Goal: Task Accomplishment & Management: Manage account settings

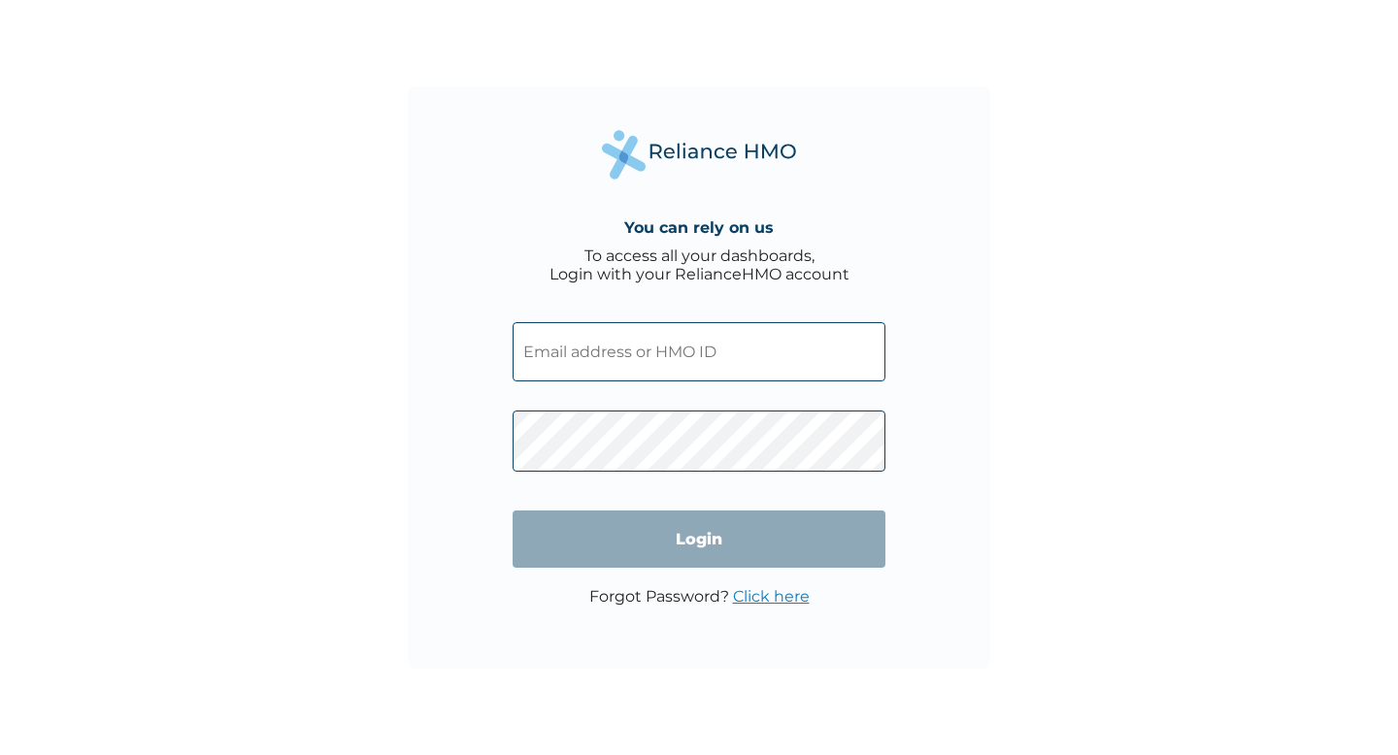
click at [667, 373] on input "text" at bounding box center [699, 351] width 373 height 59
type input "VNT/10068/A"
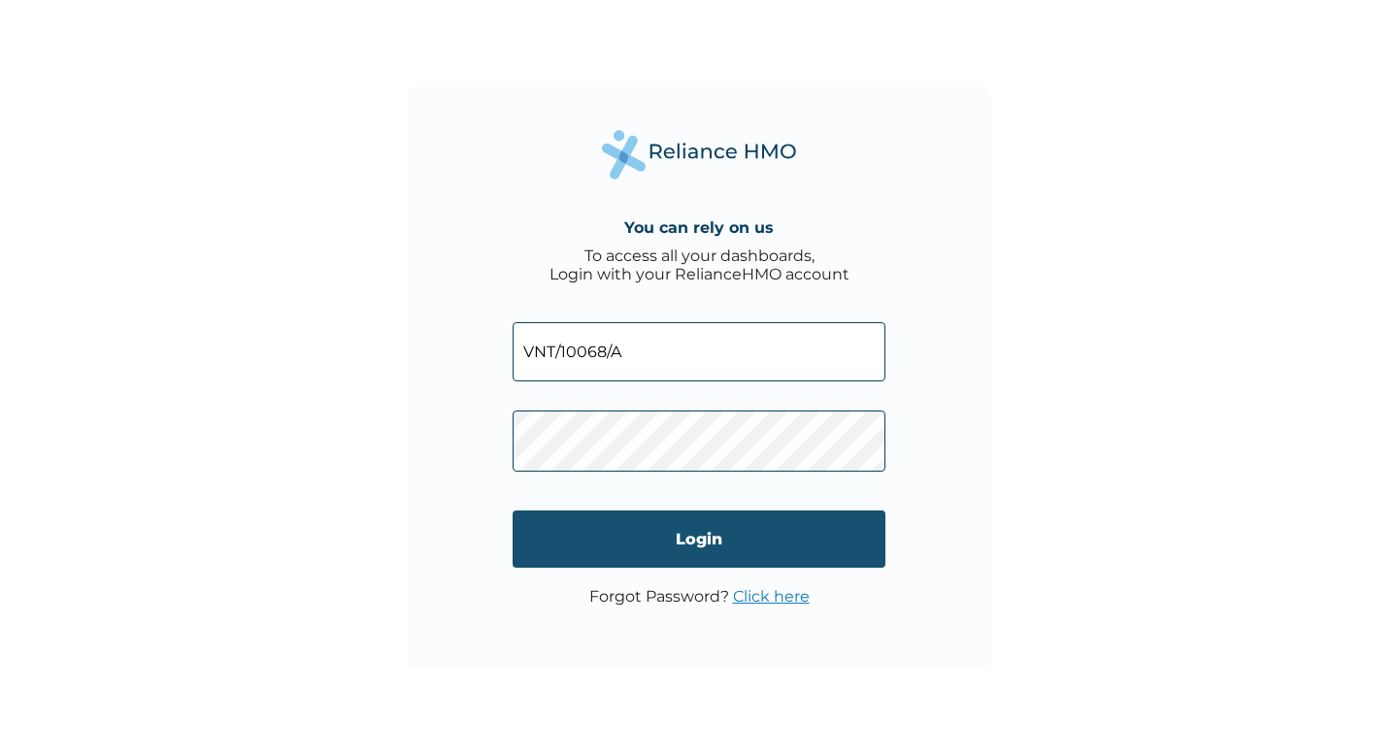
click at [632, 537] on input "Login" at bounding box center [699, 539] width 373 height 57
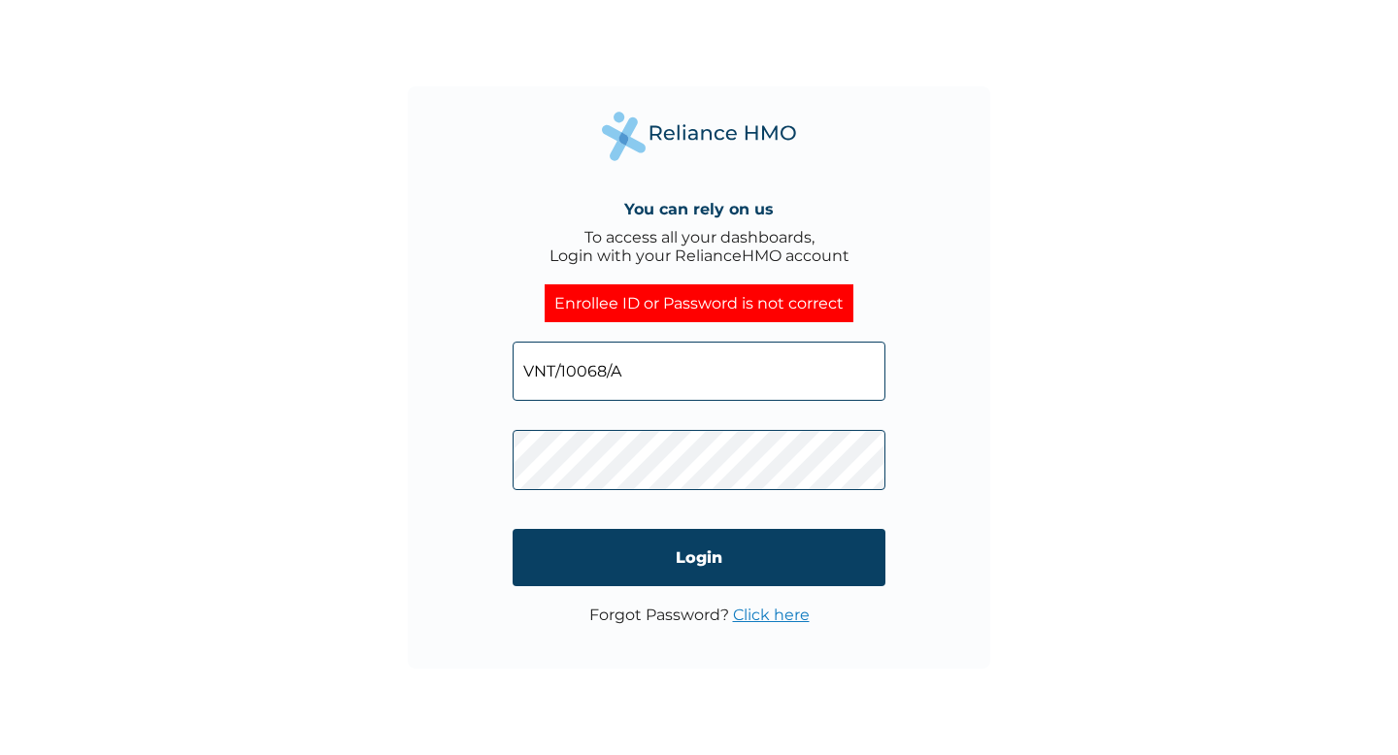
click at [484, 466] on div "You can rely on us To access all your dashboards, Login with your RelianceHMO a…" at bounding box center [699, 377] width 582 height 582
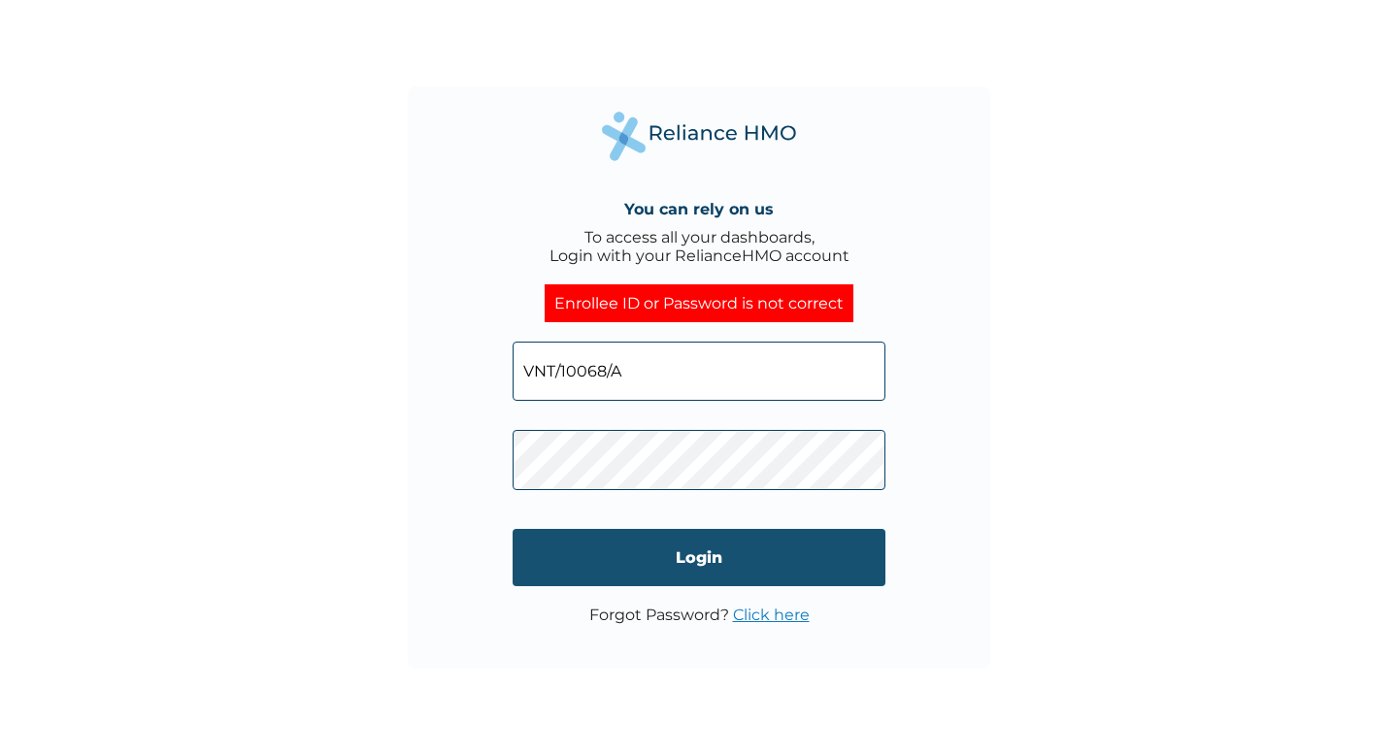
click at [568, 578] on input "Login" at bounding box center [699, 557] width 373 height 57
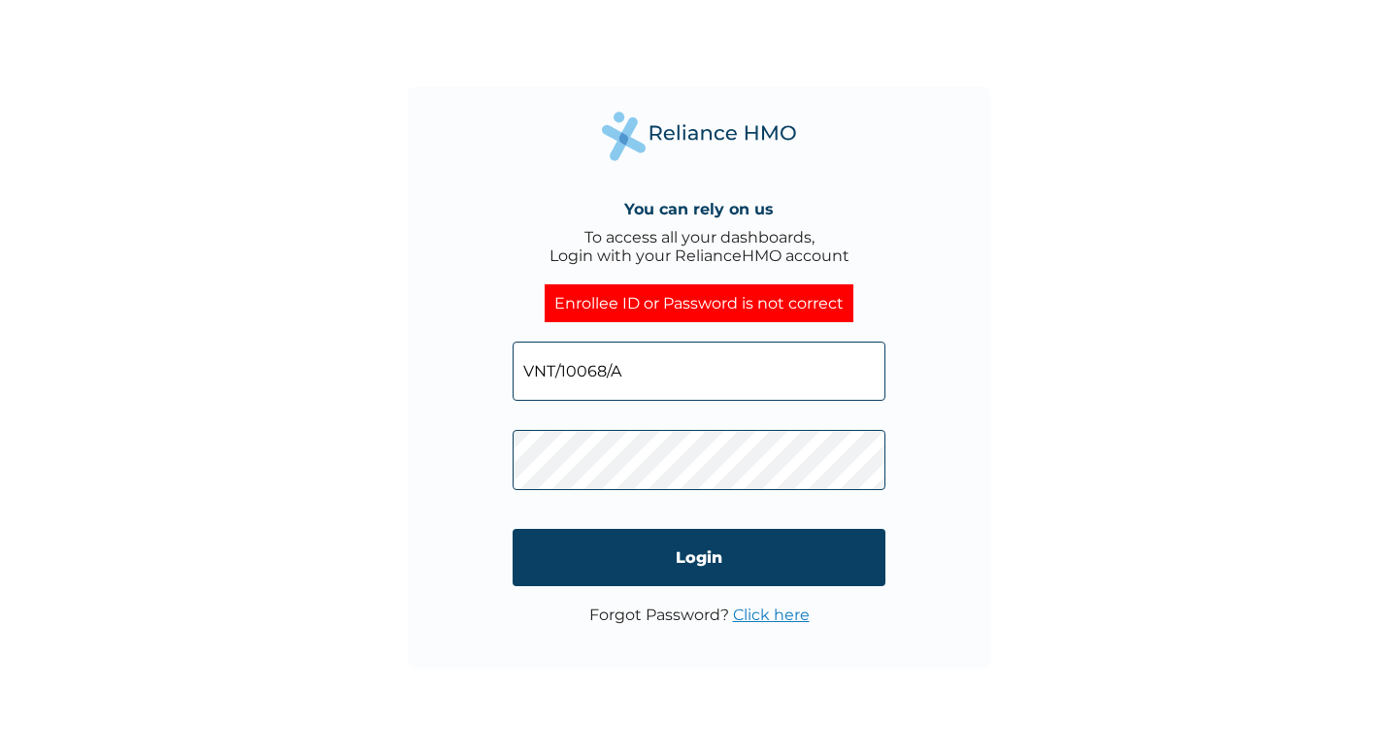
click at [479, 452] on div "You can rely on us To access all your dashboards, Login with your RelianceHMO a…" at bounding box center [699, 377] width 582 height 582
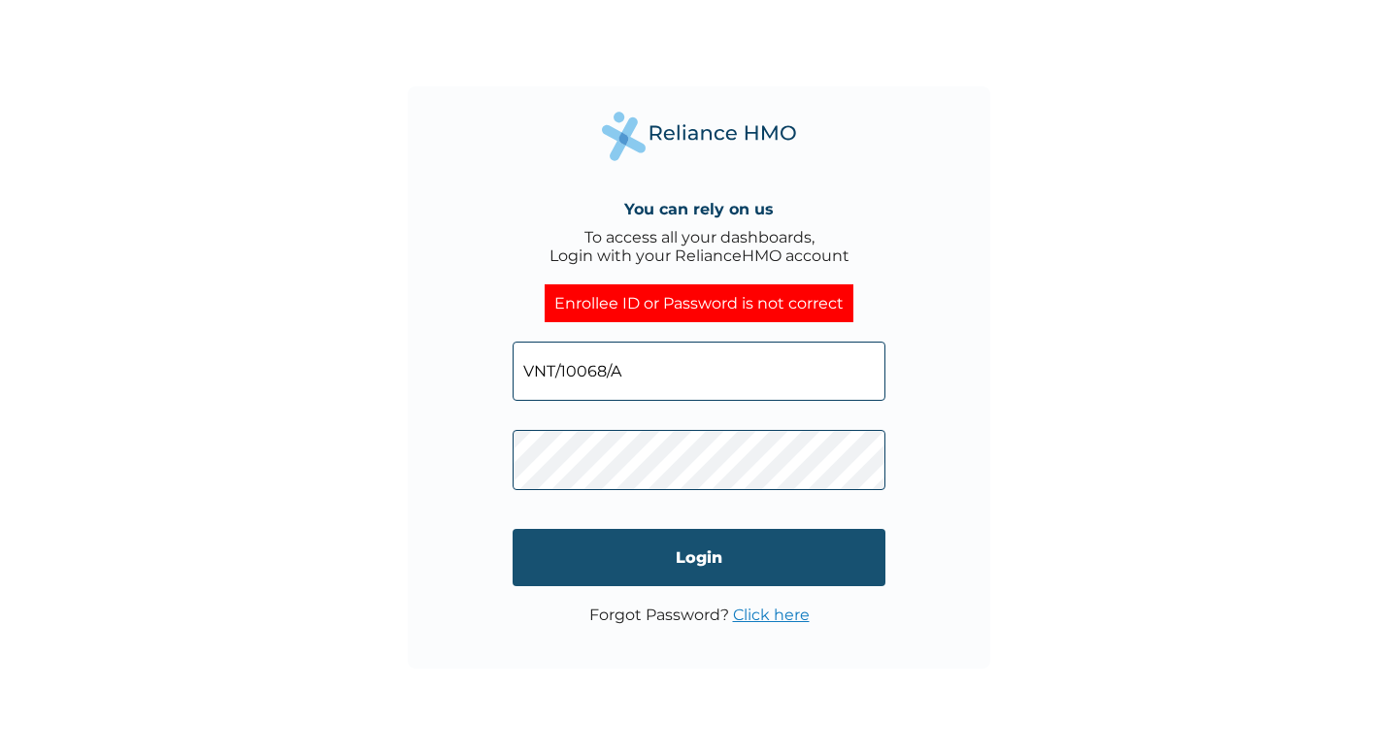
click at [590, 542] on input "Login" at bounding box center [699, 557] width 373 height 57
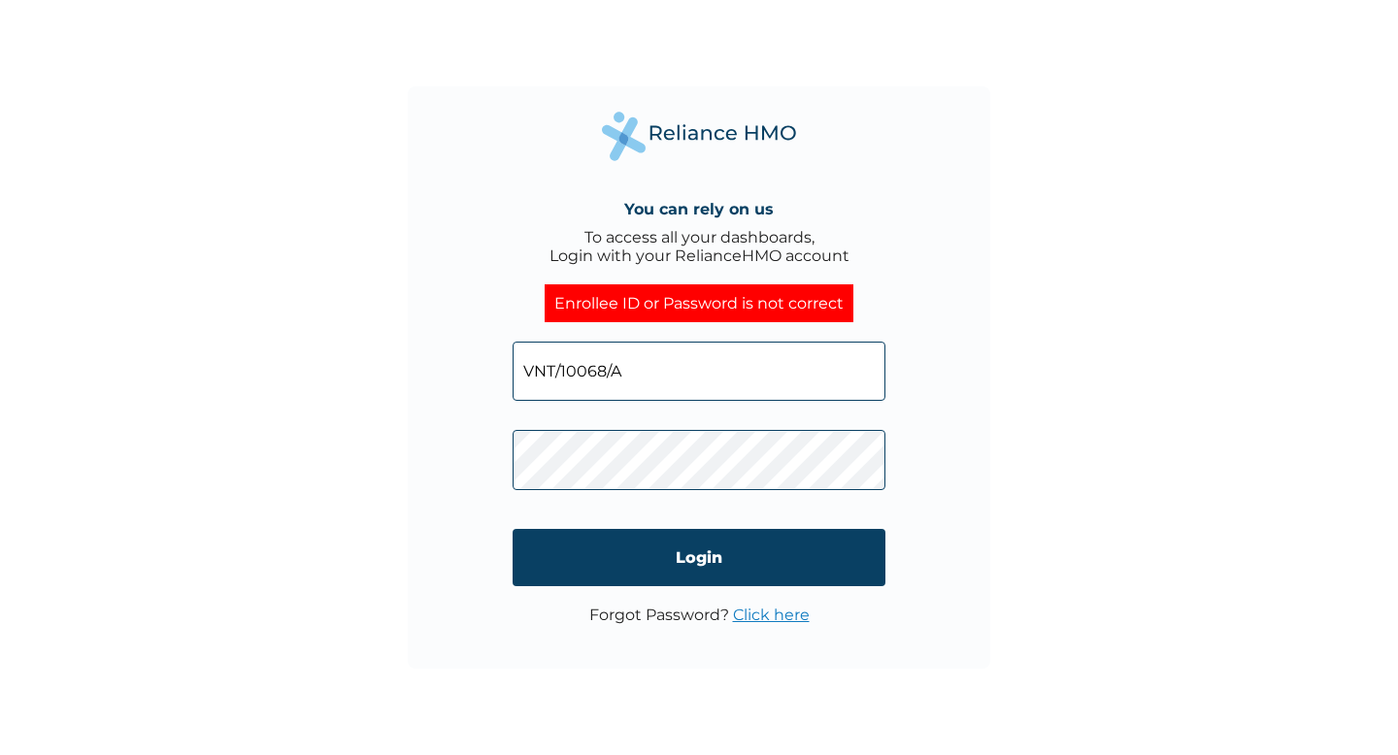
click at [442, 458] on div "You can rely on us To access all your dashboards, Login with your RelianceHMO a…" at bounding box center [699, 377] width 582 height 582
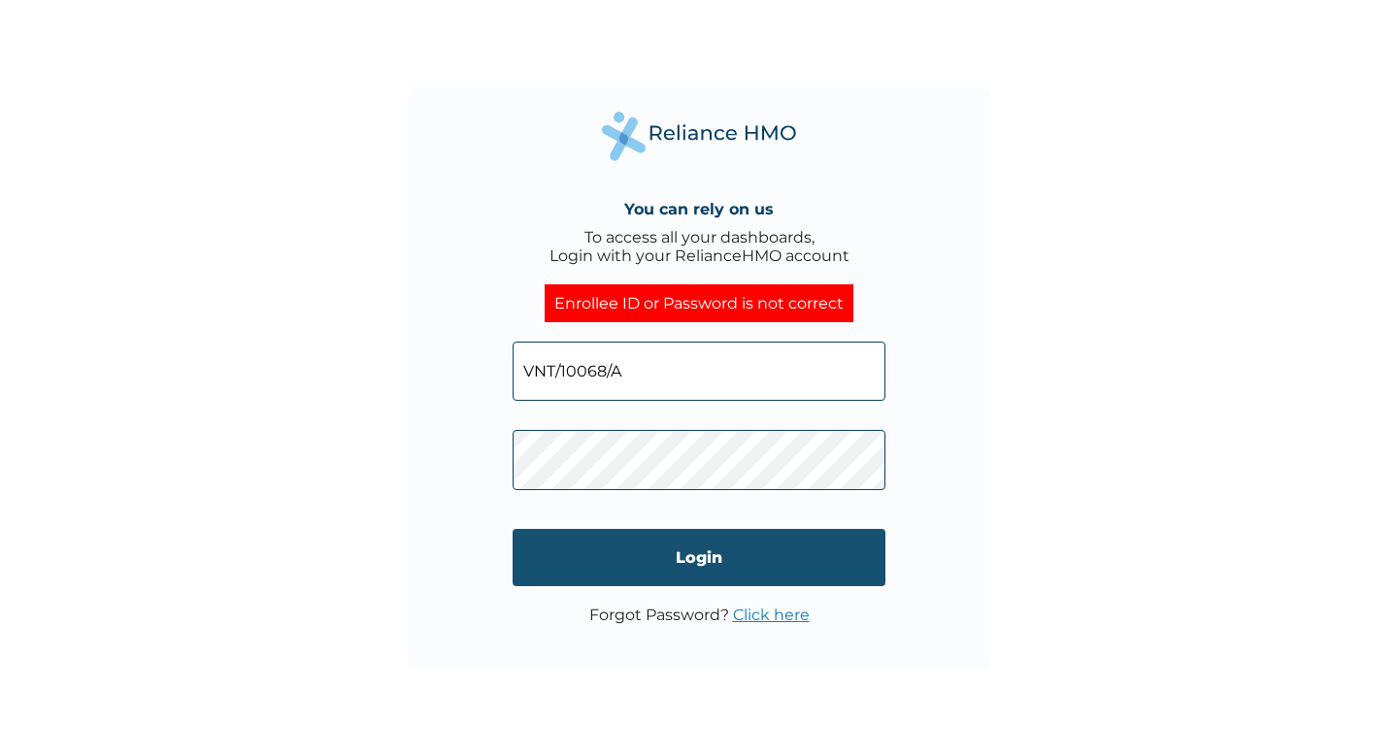
click at [678, 567] on input "Login" at bounding box center [699, 557] width 373 height 57
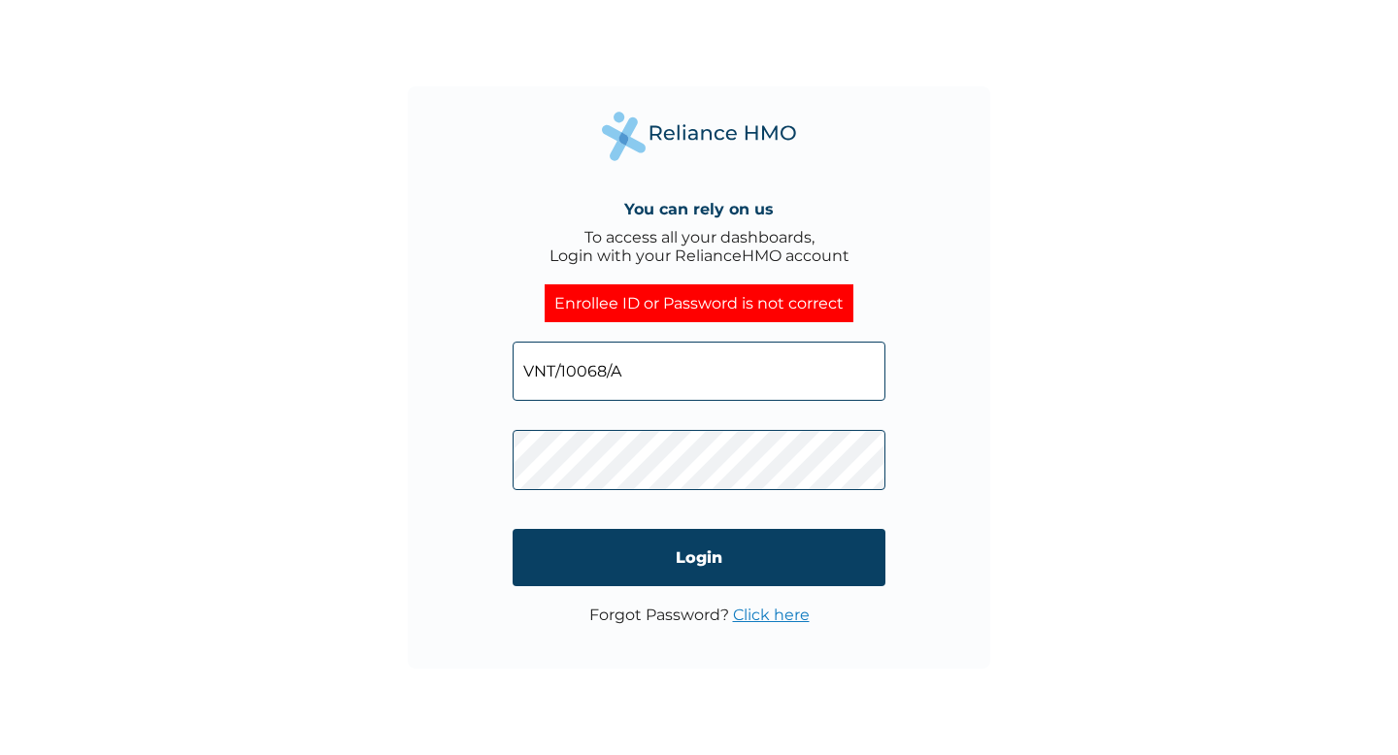
click at [627, 369] on input "VNT/10068/A" at bounding box center [699, 371] width 373 height 59
click at [771, 623] on link "Click here" at bounding box center [771, 615] width 77 height 18
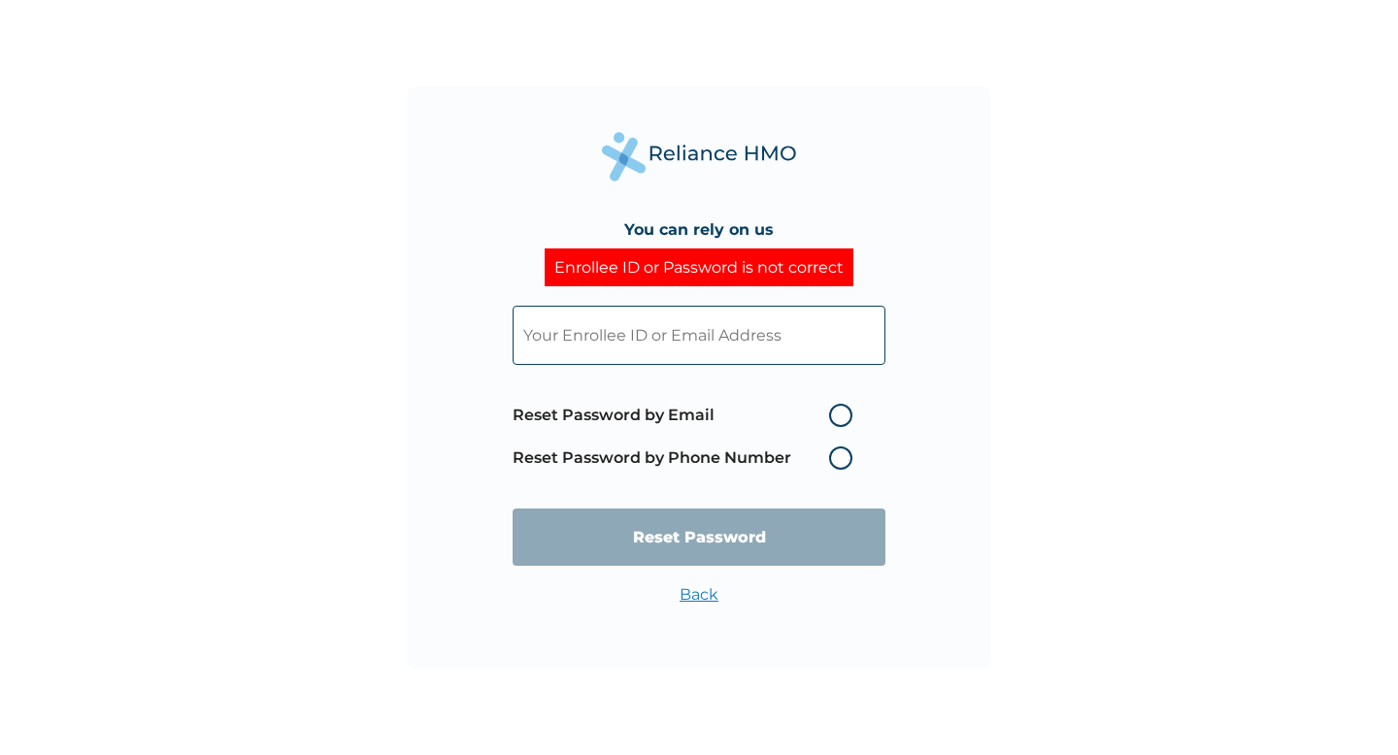
click at [839, 409] on label "Reset Password by Email" at bounding box center [687, 415] width 349 height 23
click at [833, 409] on input "Reset Password by Email" at bounding box center [817, 415] width 31 height 31
radio input "true"
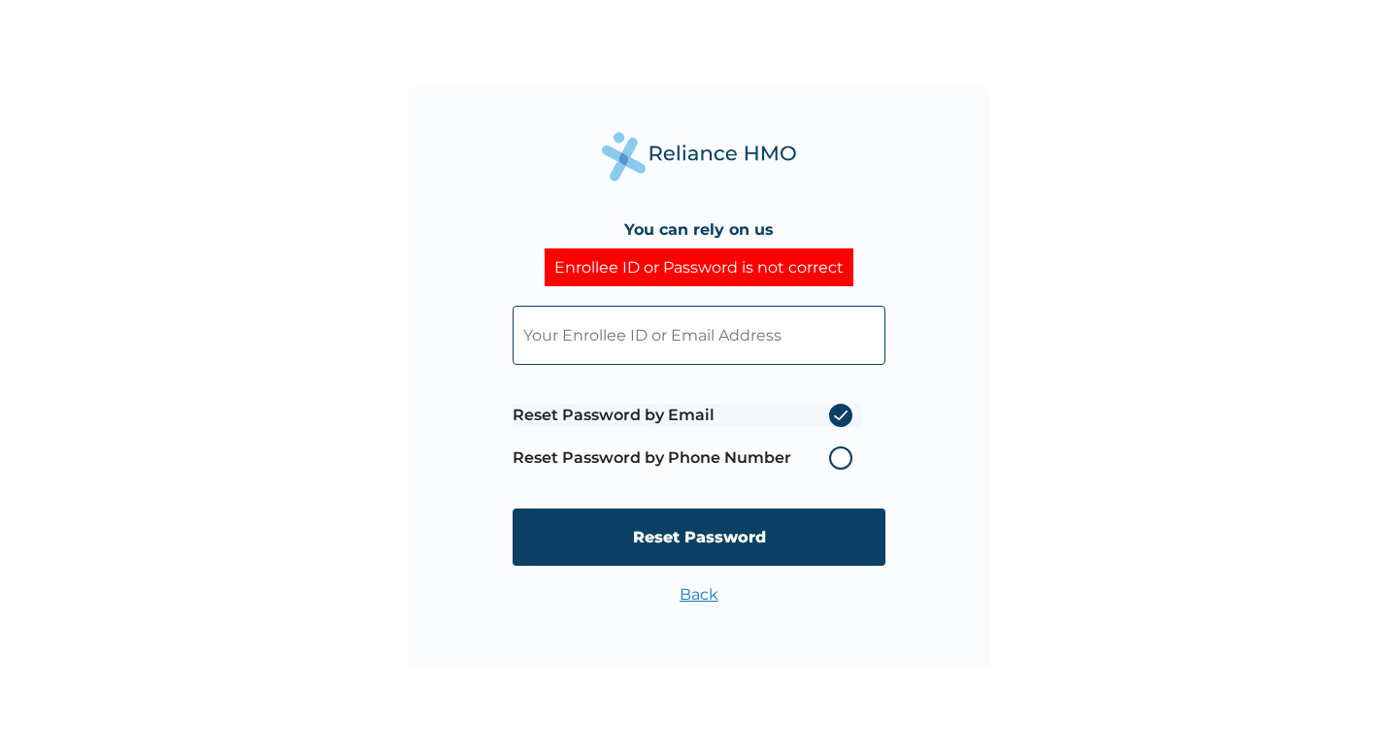
click at [834, 463] on label "Reset Password by Phone Number" at bounding box center [687, 458] width 349 height 23
click at [846, 460] on label "Reset Password by Phone Number" at bounding box center [687, 458] width 349 height 23
click at [842, 456] on label "Reset Password by Phone Number" at bounding box center [687, 458] width 349 height 23
click at [833, 461] on label "Reset Password by Phone Number" at bounding box center [687, 458] width 349 height 23
click at [681, 340] on input "text" at bounding box center [699, 335] width 373 height 59
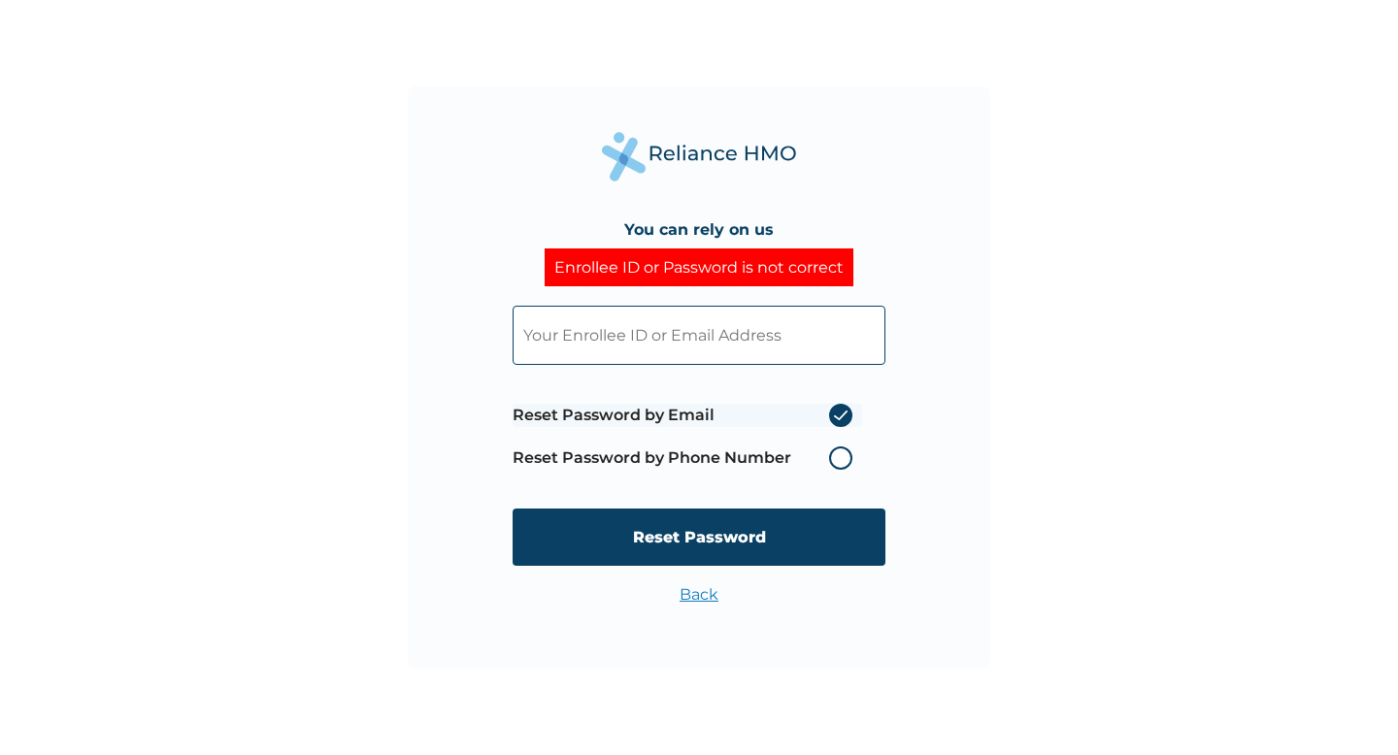
click at [628, 332] on input "text" at bounding box center [699, 335] width 373 height 59
type input "oluwaseyi@venturesplatform.com"
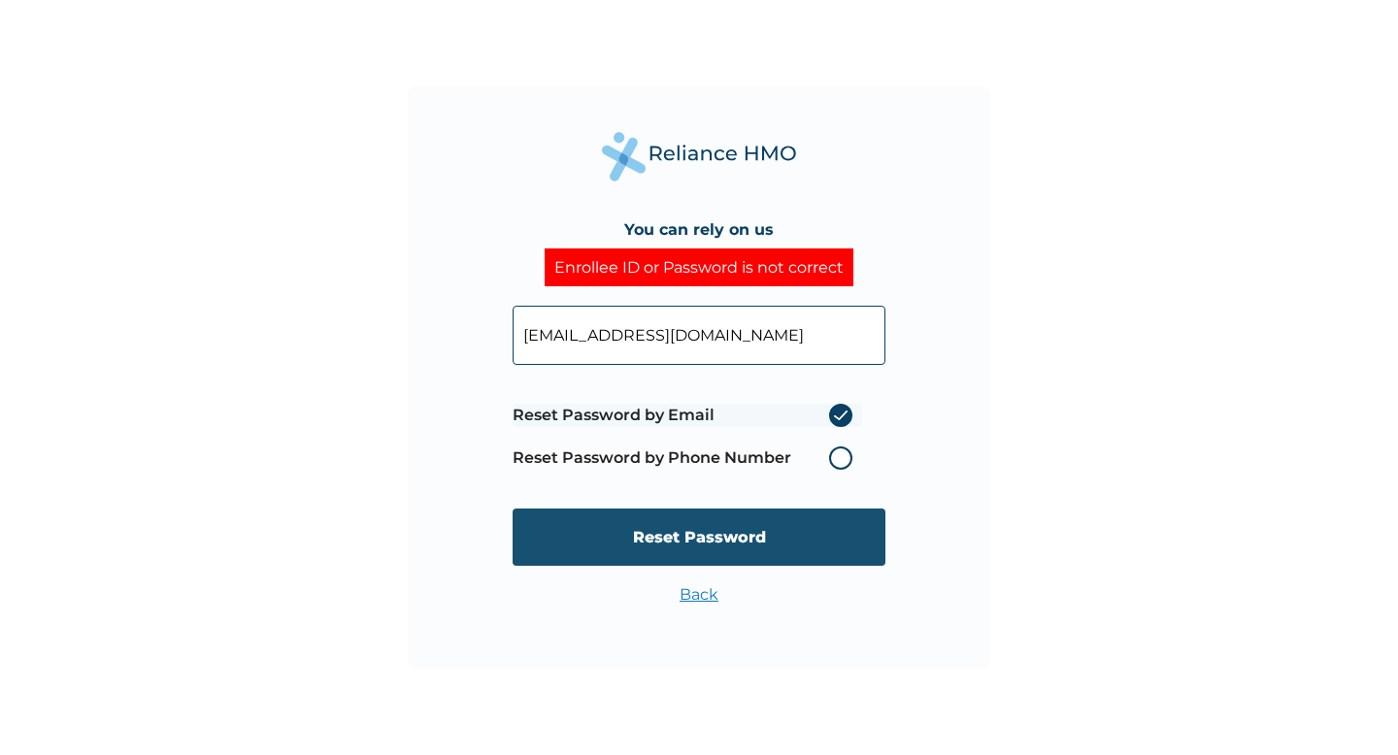
click at [746, 559] on input "Reset Password" at bounding box center [699, 537] width 373 height 57
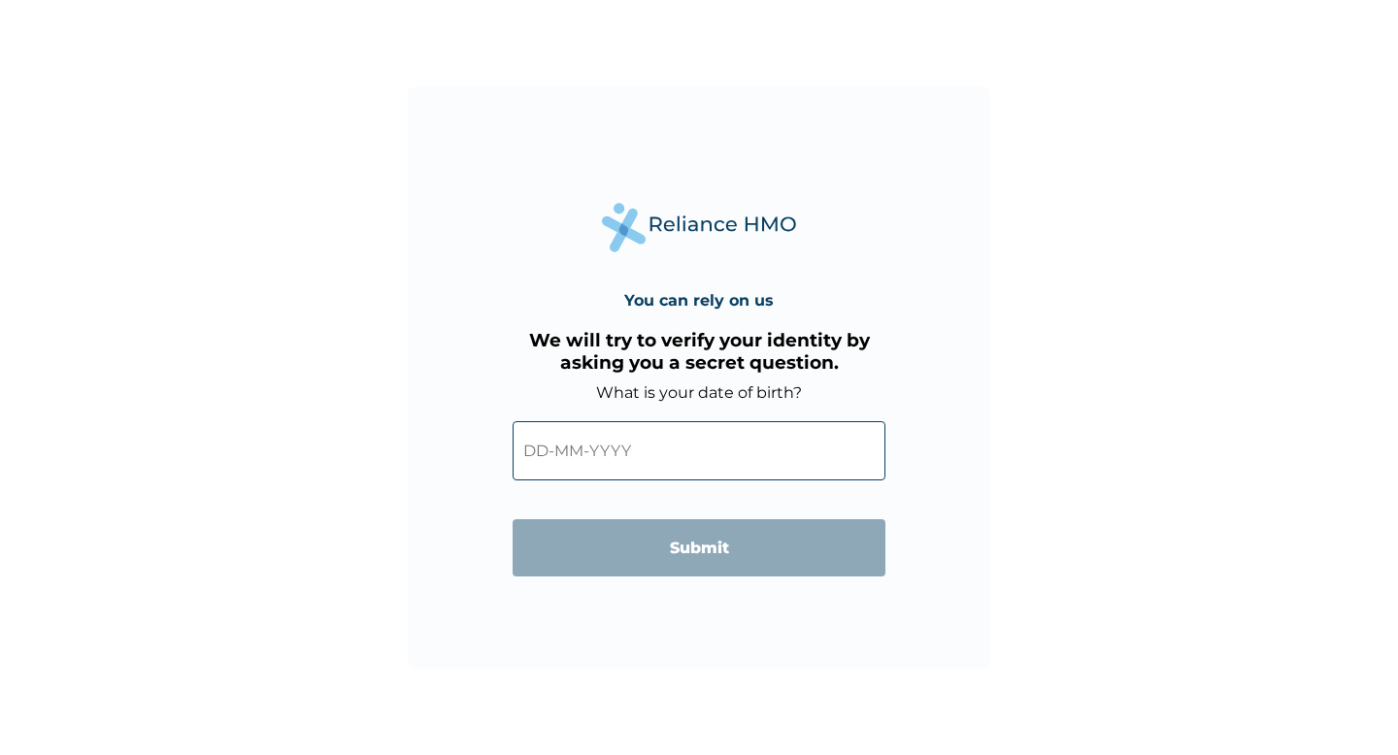
click at [622, 464] on input "text" at bounding box center [699, 450] width 373 height 59
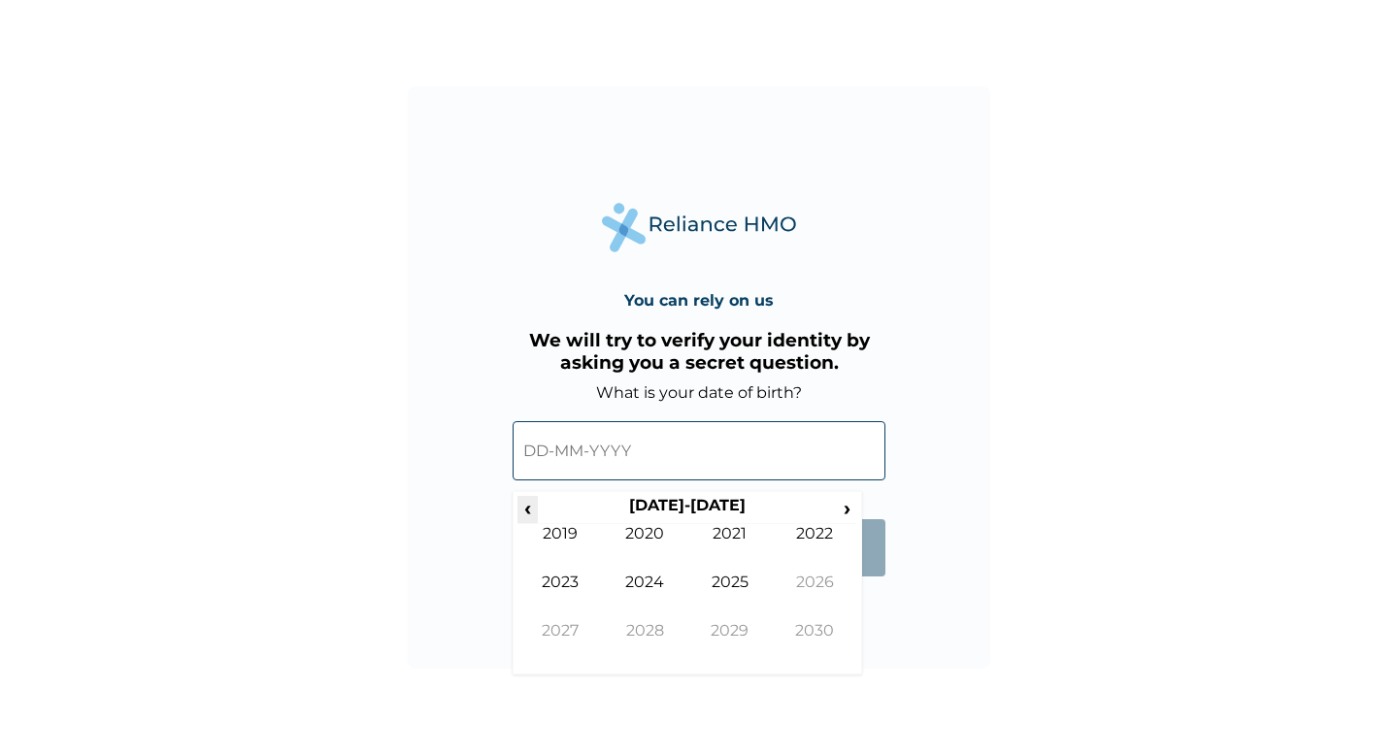
click at [531, 499] on span "‹" at bounding box center [527, 508] width 20 height 24
click at [807, 570] on td "1992" at bounding box center [815, 548] width 85 height 49
click at [849, 507] on span "›" at bounding box center [847, 508] width 21 height 24
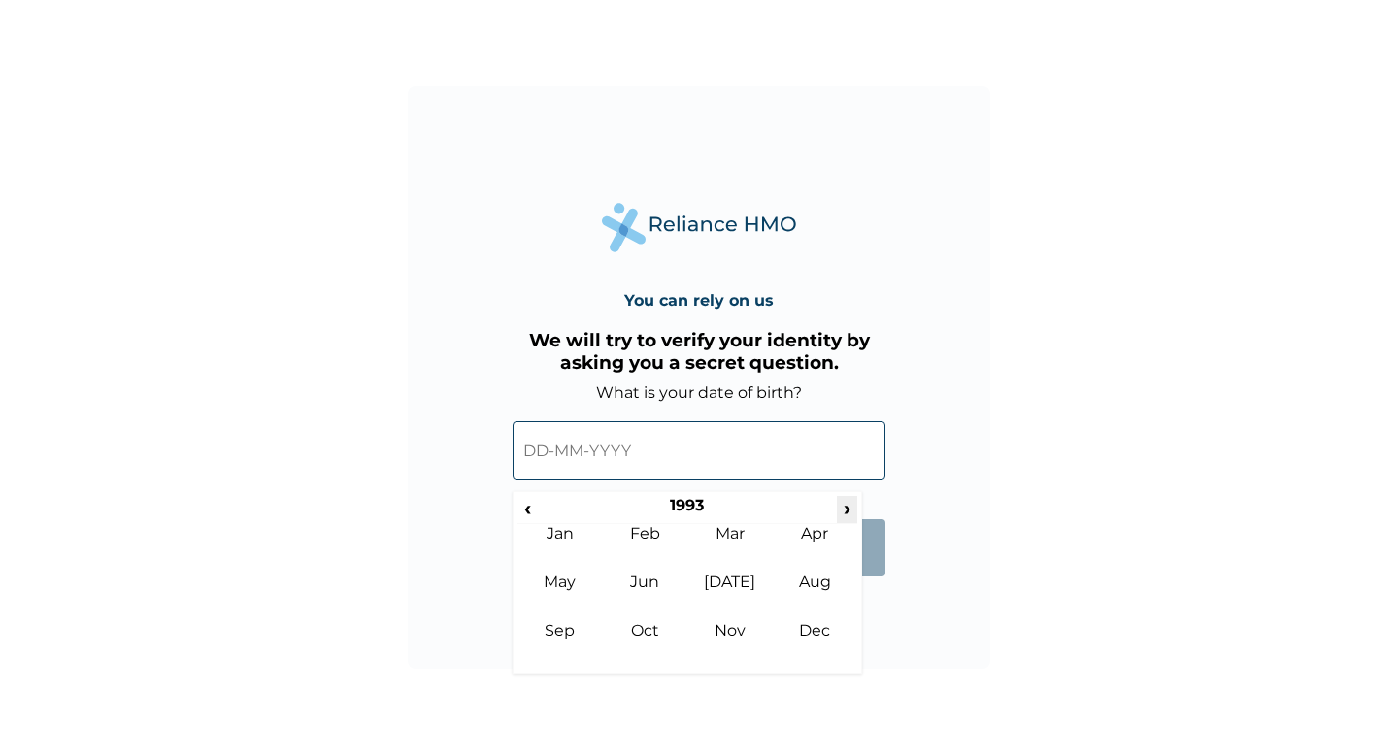
click at [849, 507] on span "›" at bounding box center [847, 508] width 21 height 24
click at [653, 591] on td "Jun" at bounding box center [645, 597] width 85 height 49
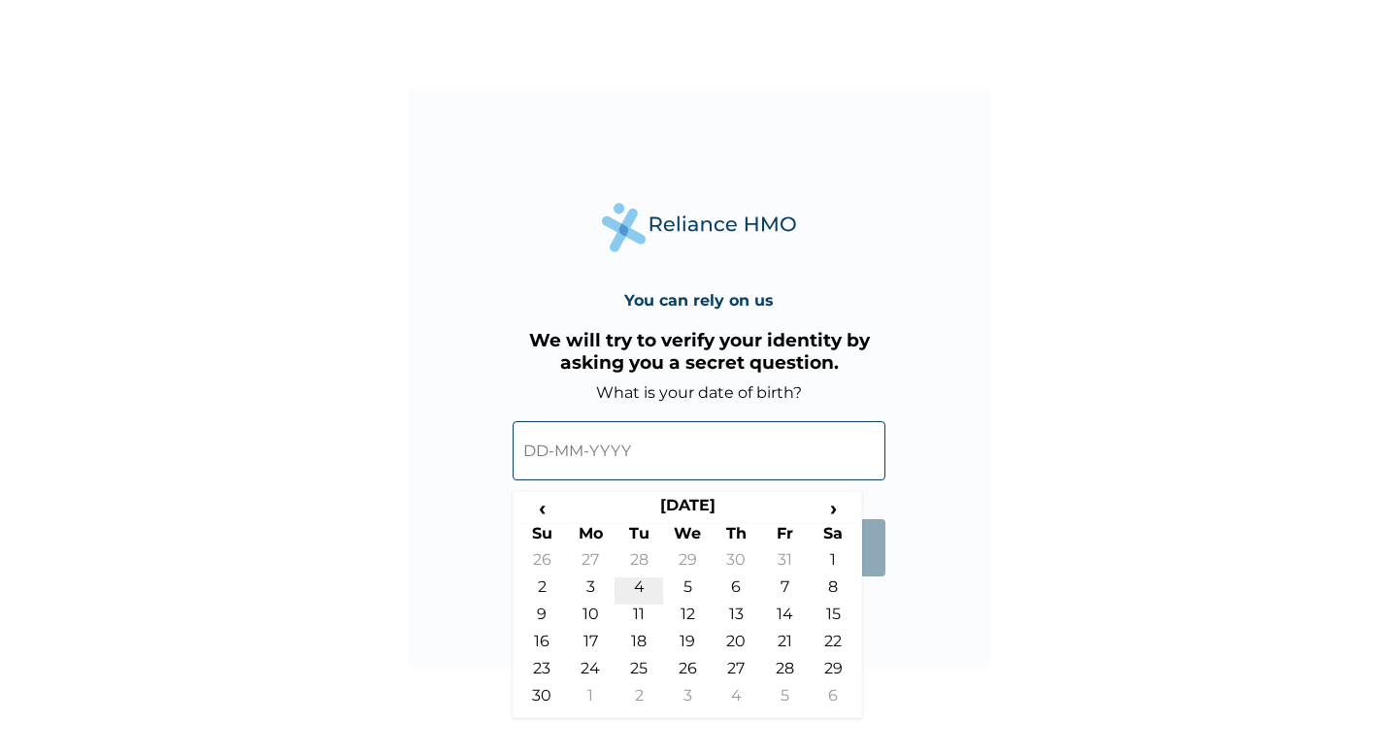
click at [643, 595] on td "4" at bounding box center [639, 591] width 49 height 27
type input "04-06-1996"
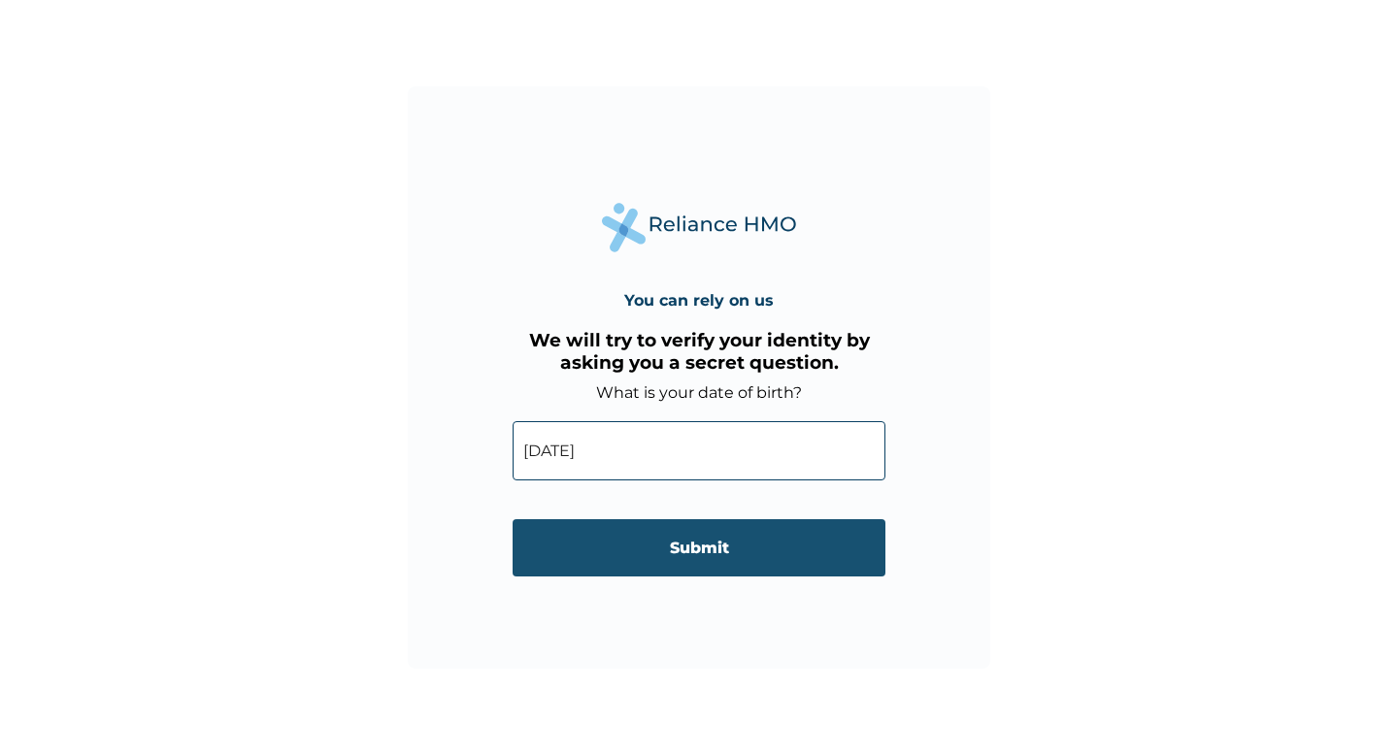
click at [680, 561] on input "Submit" at bounding box center [699, 547] width 373 height 57
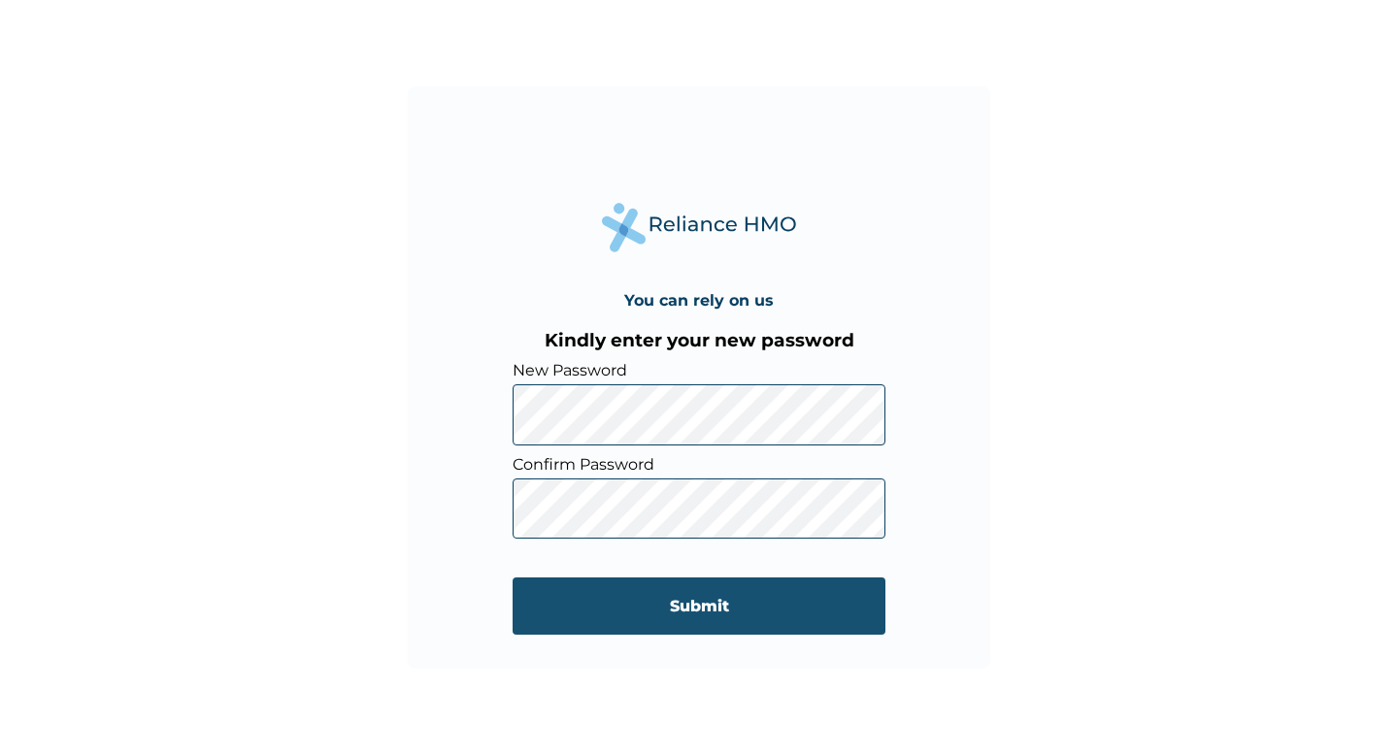
click at [638, 600] on input "Submit" at bounding box center [699, 606] width 373 height 57
click at [638, 633] on input "Submit" at bounding box center [699, 606] width 373 height 57
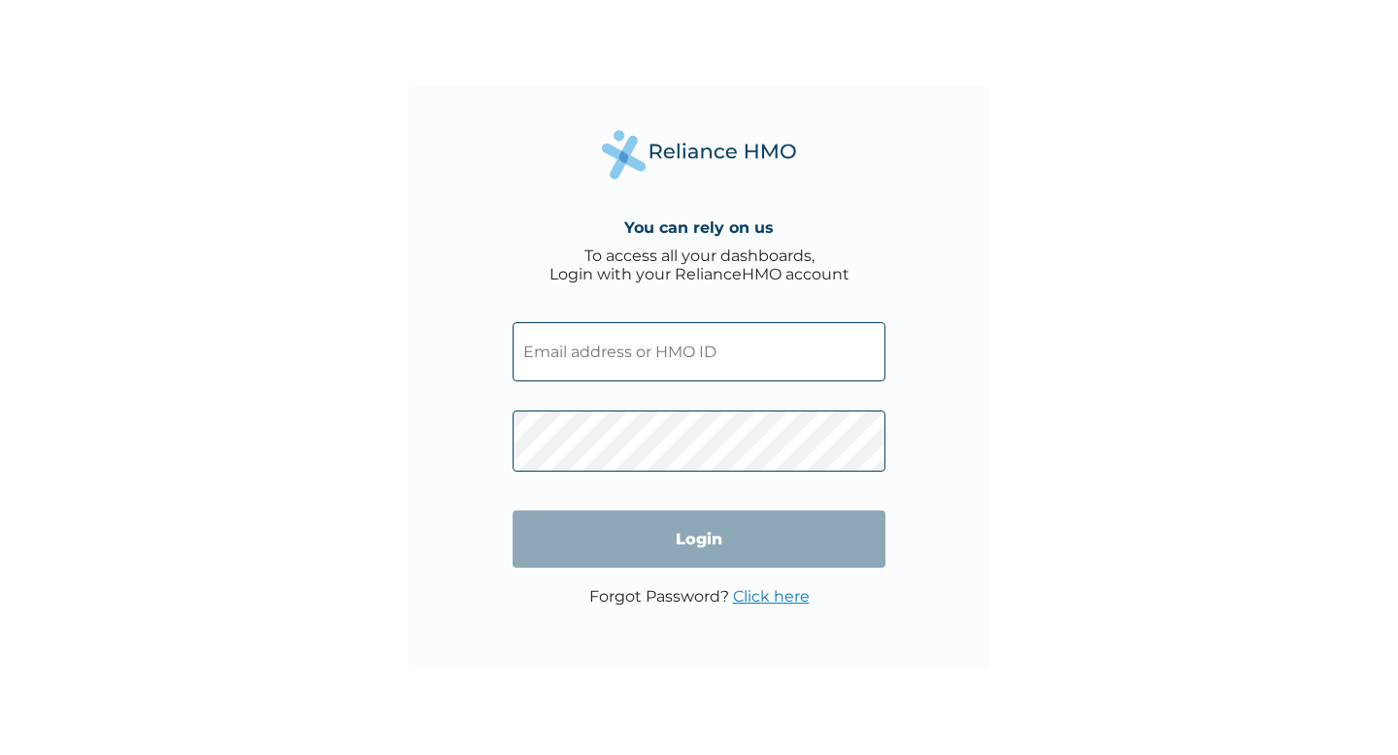
click at [597, 360] on input "text" at bounding box center [699, 351] width 373 height 59
type input "VNT/10068/A"
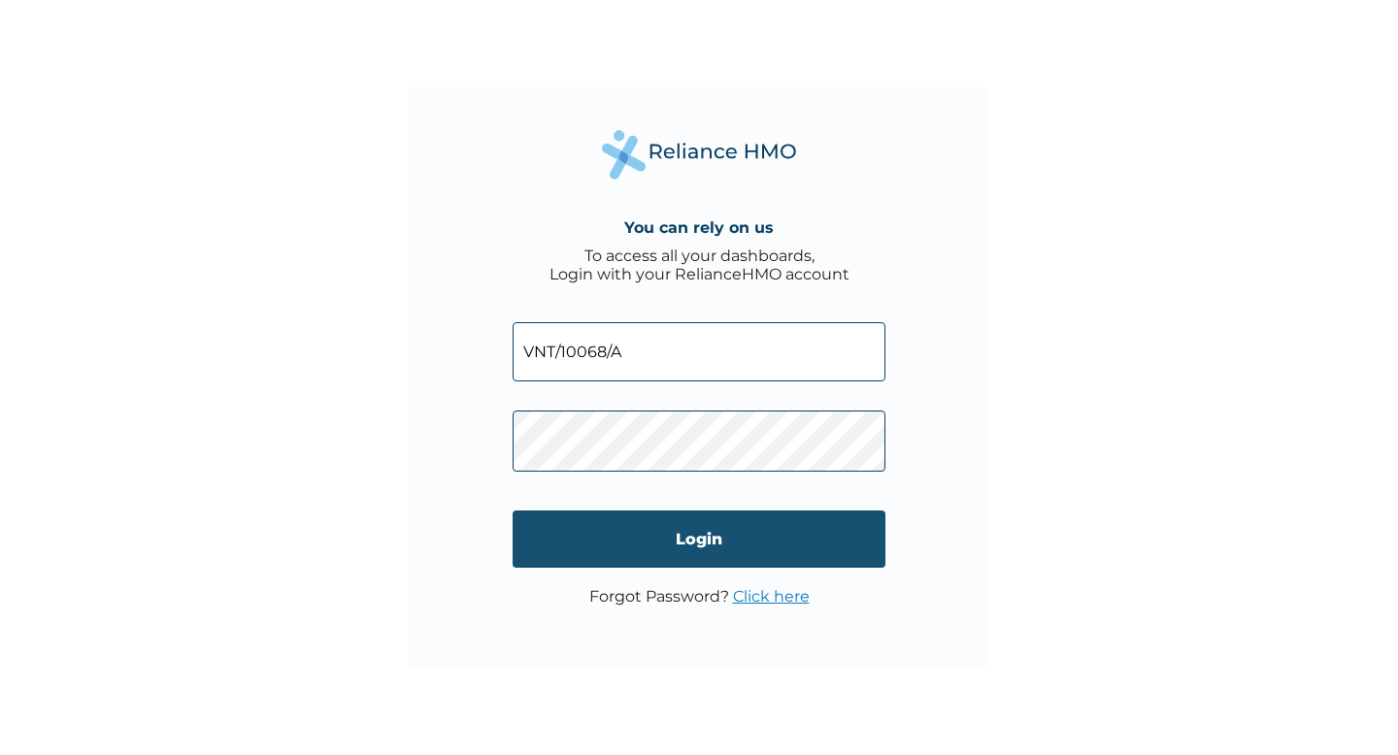
click at [673, 547] on input "Login" at bounding box center [699, 539] width 373 height 57
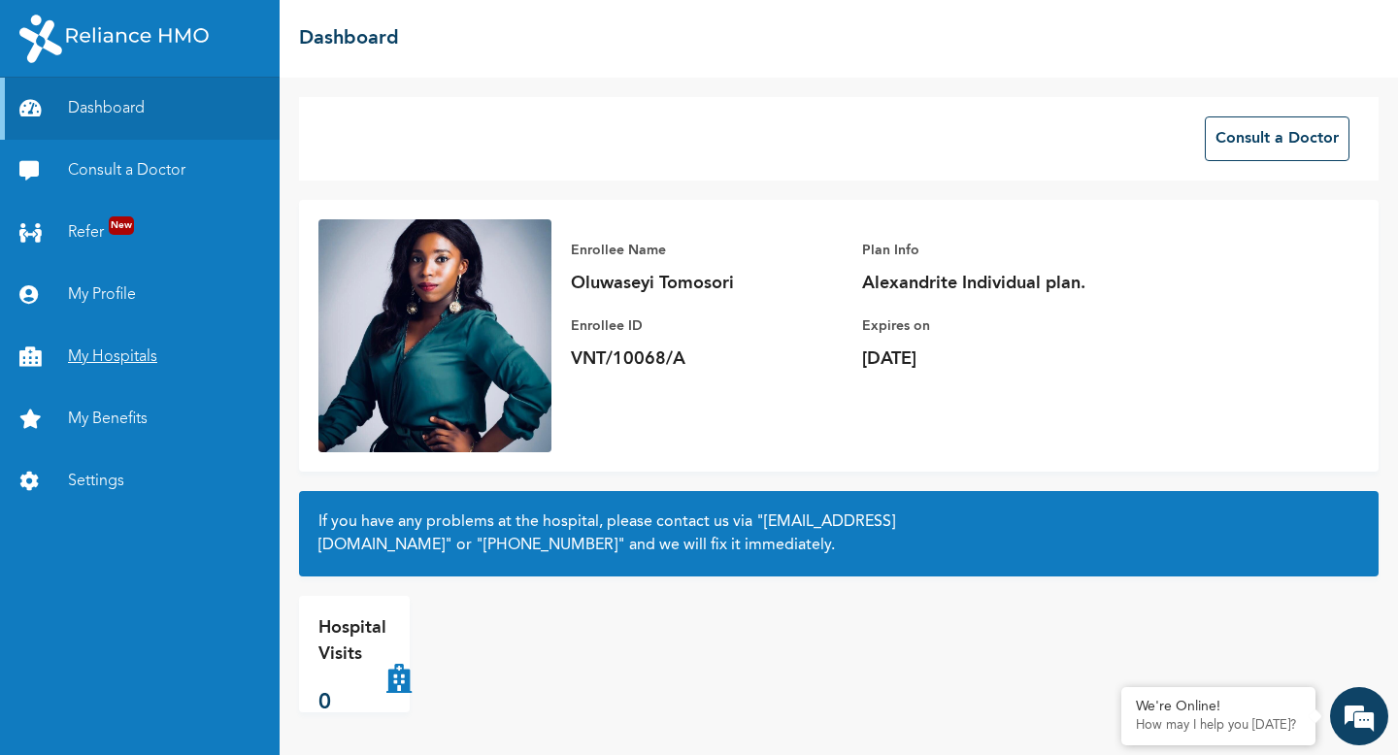
click at [117, 363] on link "My Hospitals" at bounding box center [140, 357] width 280 height 62
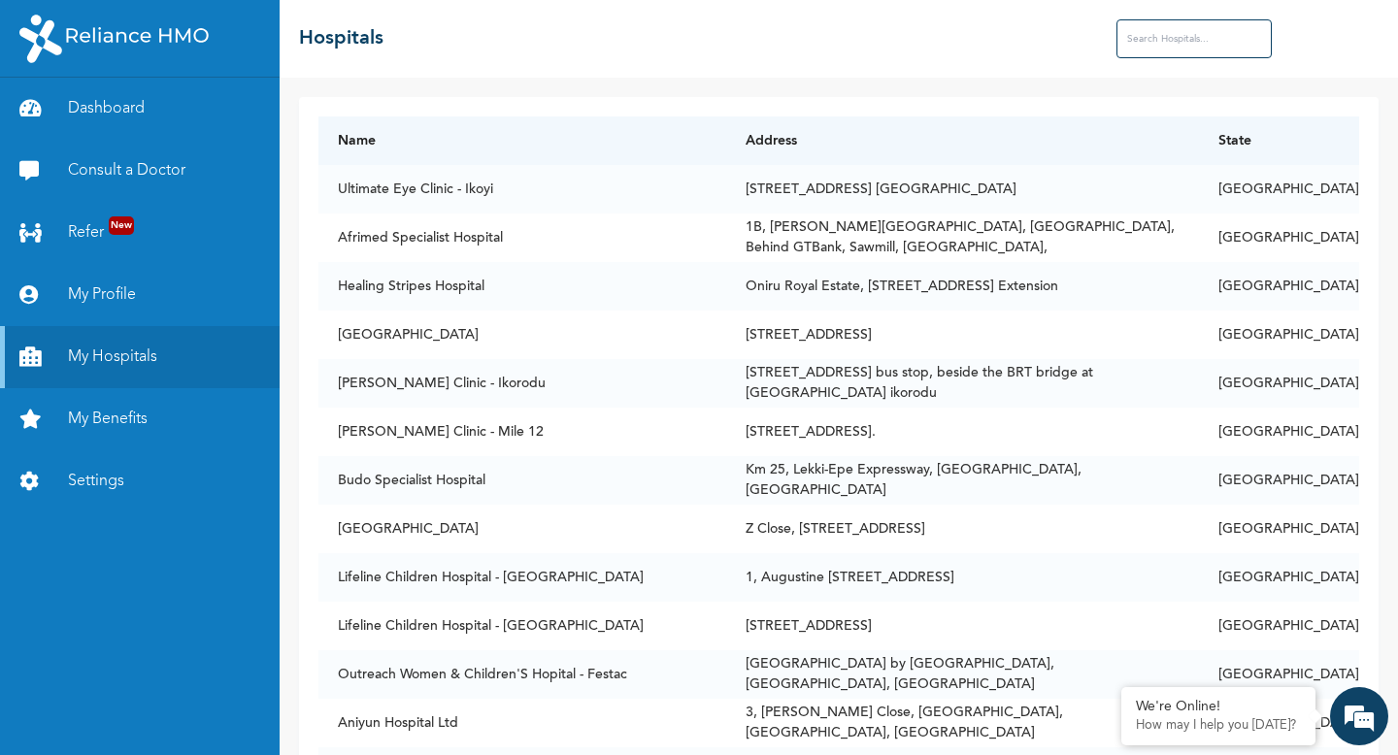
click at [1180, 50] on input "text" at bounding box center [1193, 38] width 155 height 39
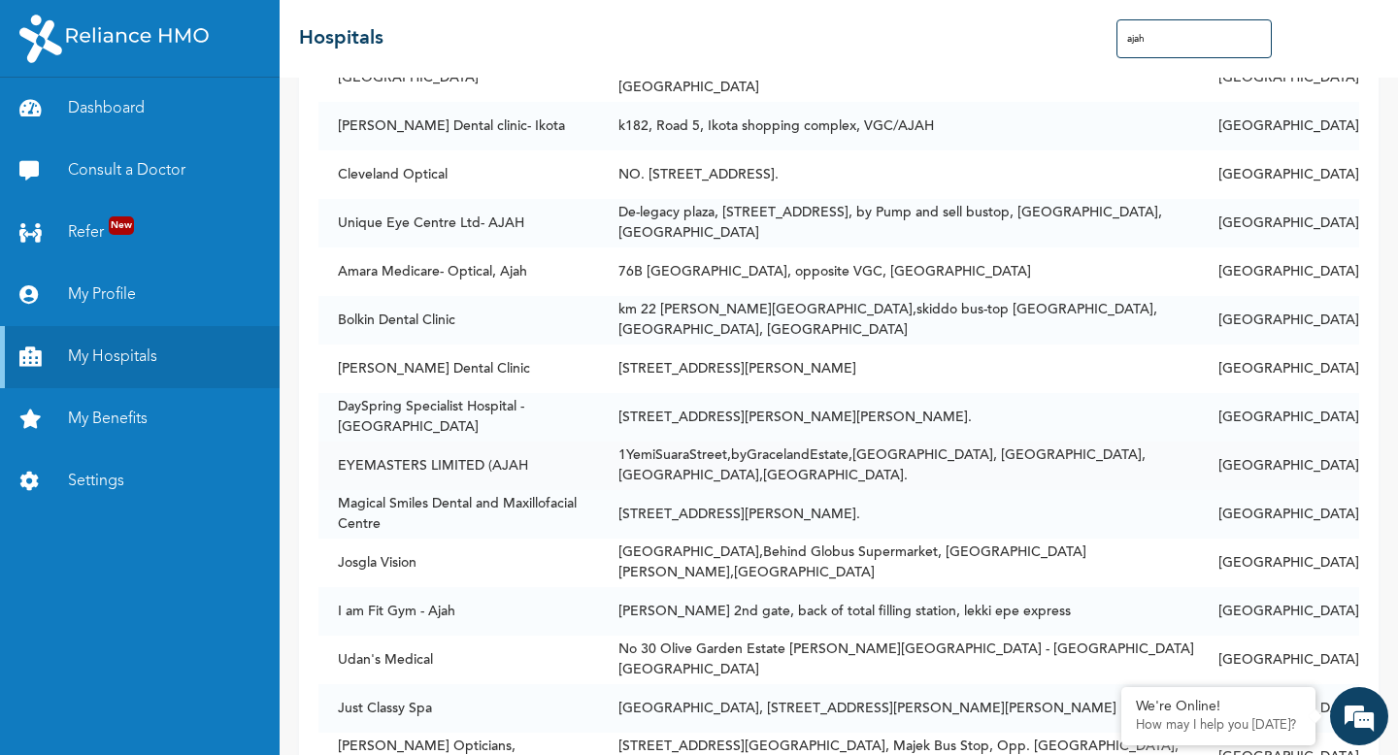
scroll to position [399, 0]
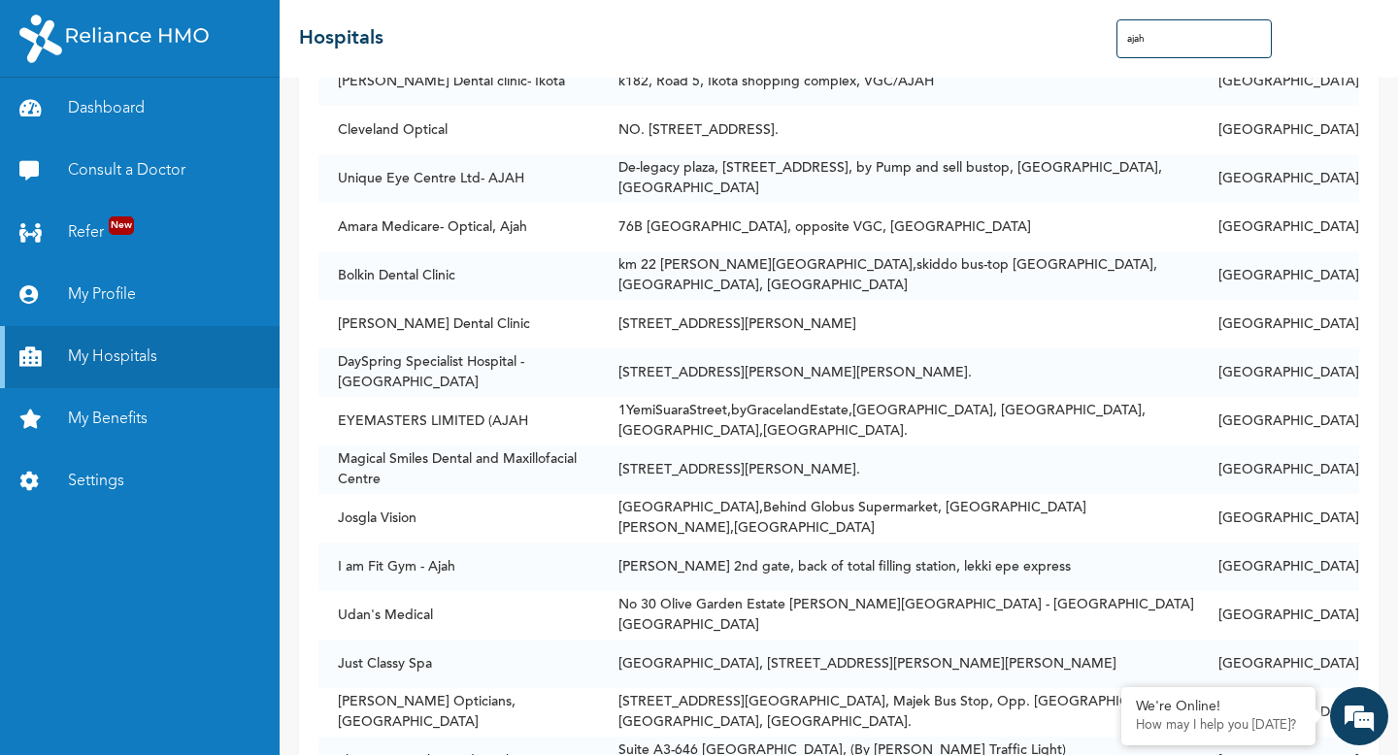
type input "ajah"
